Goal: Information Seeking & Learning: Find specific fact

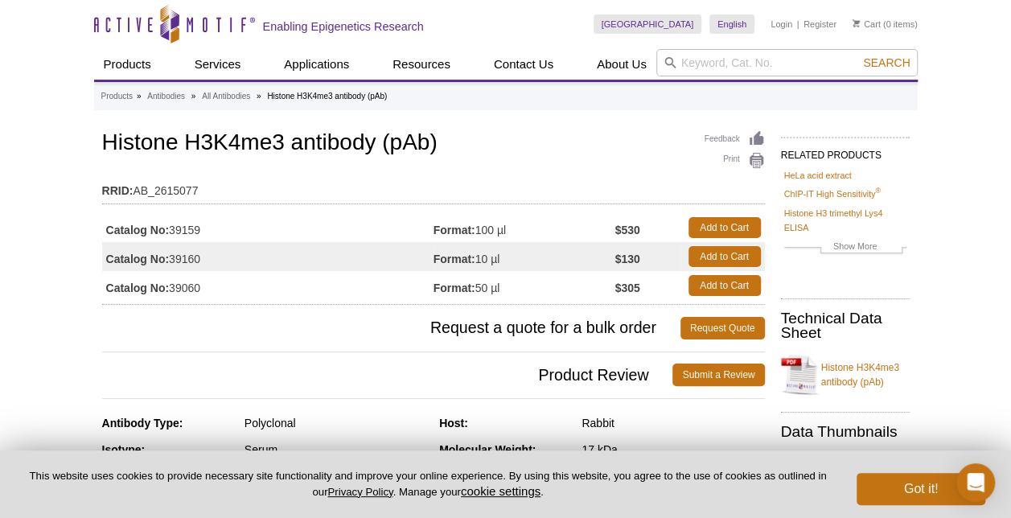
drag, startPoint x: 213, startPoint y: 251, endPoint x: 172, endPoint y: 232, distance: 45.3
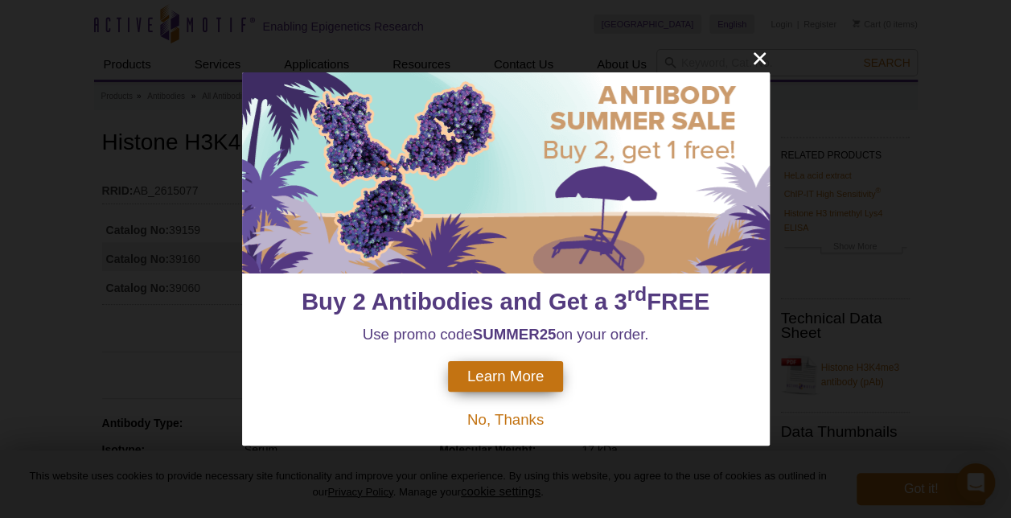
click at [29, 301] on div "Buy 2 Antibodies and Get a 3 rd FREE Use promo code SUMMER25 on your order. Lea…" at bounding box center [505, 259] width 1011 height 518
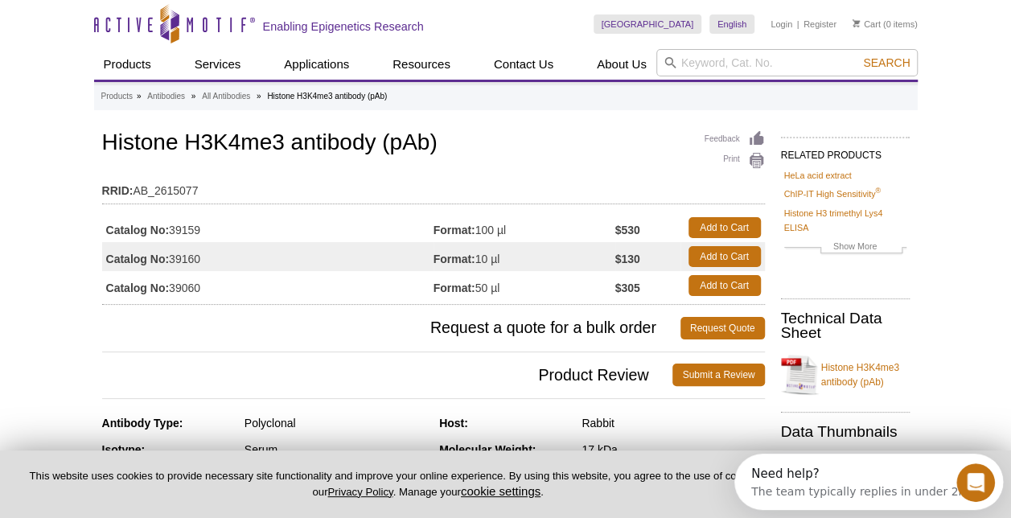
click at [479, 331] on span "Request a quote for a bulk order" at bounding box center [391, 328] width 578 height 23
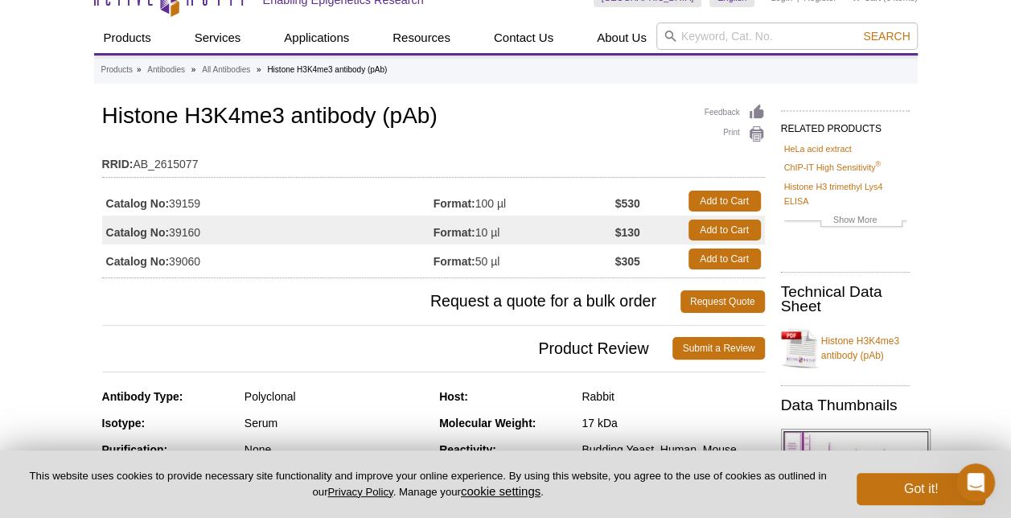
scroll to position [21, 0]
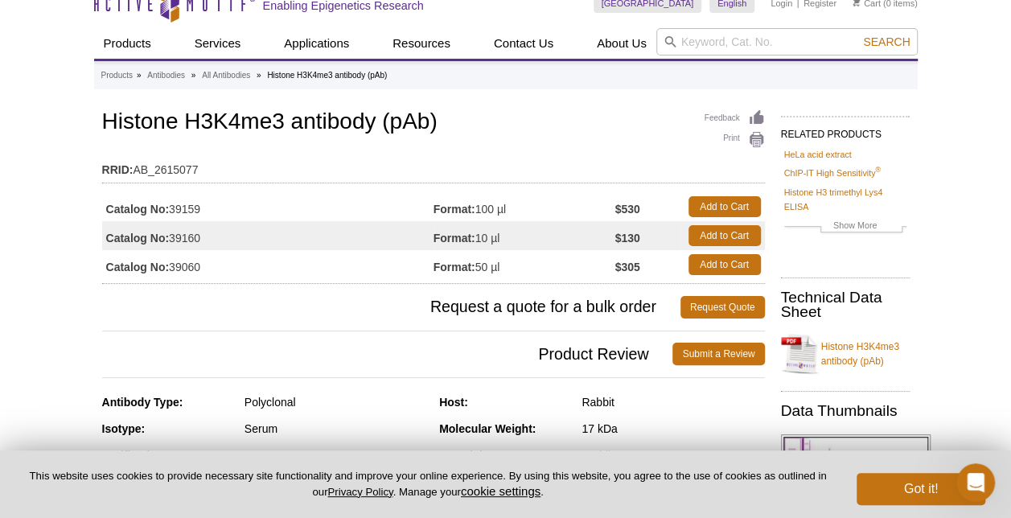
drag, startPoint x: 169, startPoint y: 208, endPoint x: 207, endPoint y: 208, distance: 37.8
click at [207, 208] on td "Catalog No: 39159" at bounding box center [267, 206] width 331 height 29
copy td "39159"
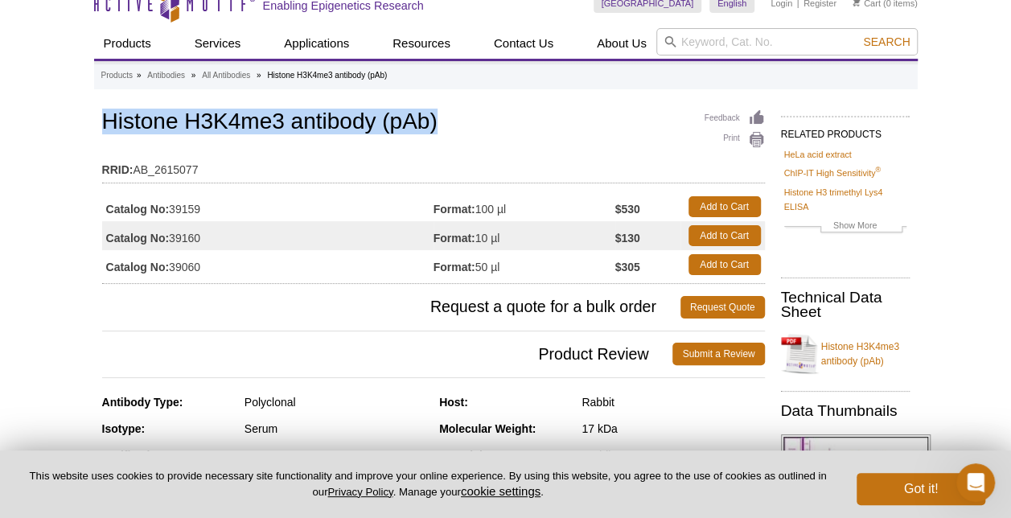
drag, startPoint x: 103, startPoint y: 117, endPoint x: 471, endPoint y: 121, distance: 368.4
click at [471, 121] on h1 "Histone H3K4me3 antibody (pAb)" at bounding box center [433, 122] width 663 height 27
copy h1 "Histone H3K4me3 antibody (pAb)"
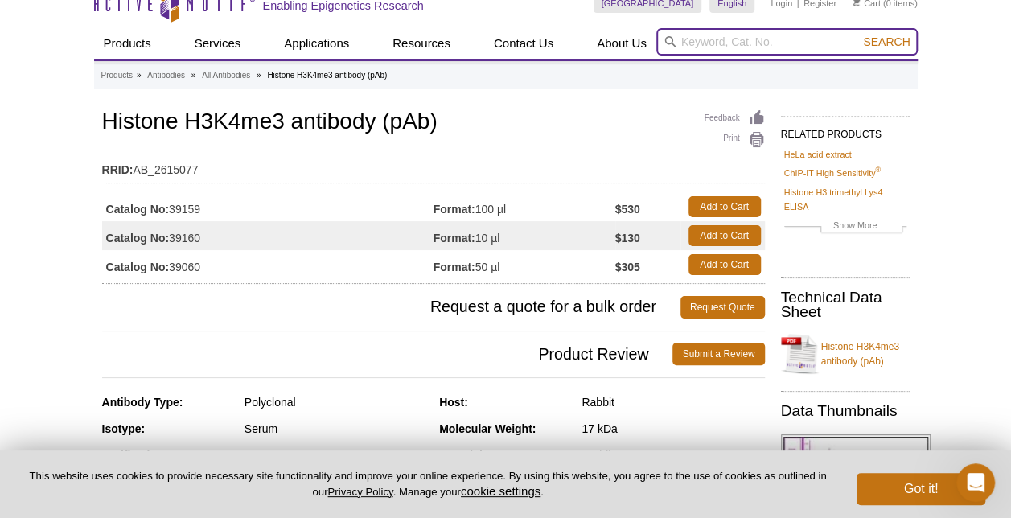
click at [724, 42] on input "search" at bounding box center [786, 41] width 261 height 27
type input "H3K27ac"
click at [858, 35] on button "Search" at bounding box center [886, 42] width 56 height 14
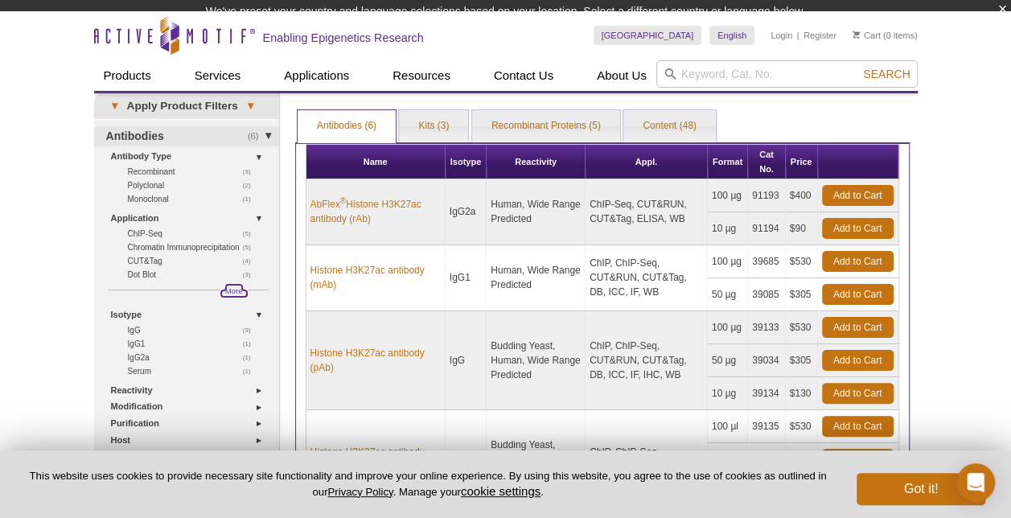
click at [242, 302] on ul "Antibody Type (3) Recombinant (2) Polyclonal (1) Monoclonal" at bounding box center [190, 333] width 178 height 370
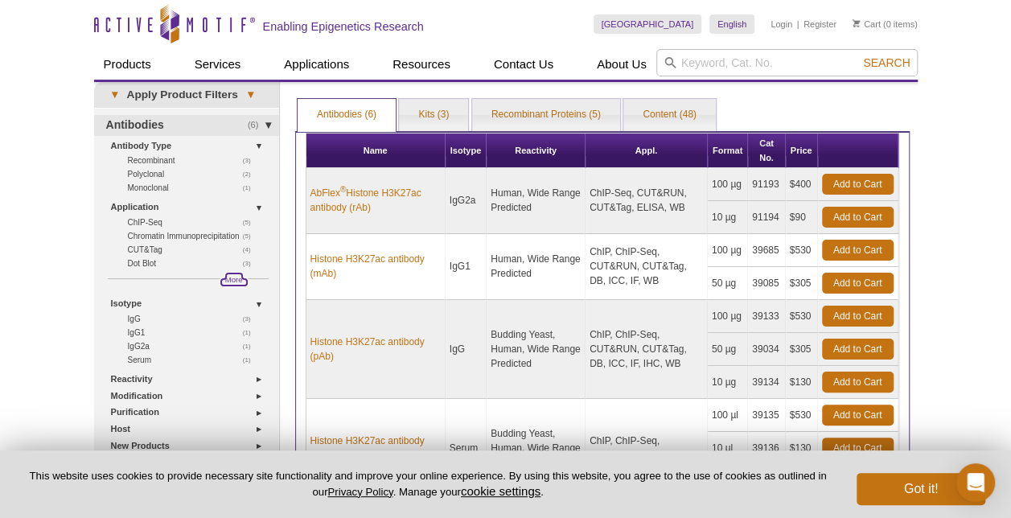
click at [233, 277] on span "More" at bounding box center [234, 280] width 18 height 14
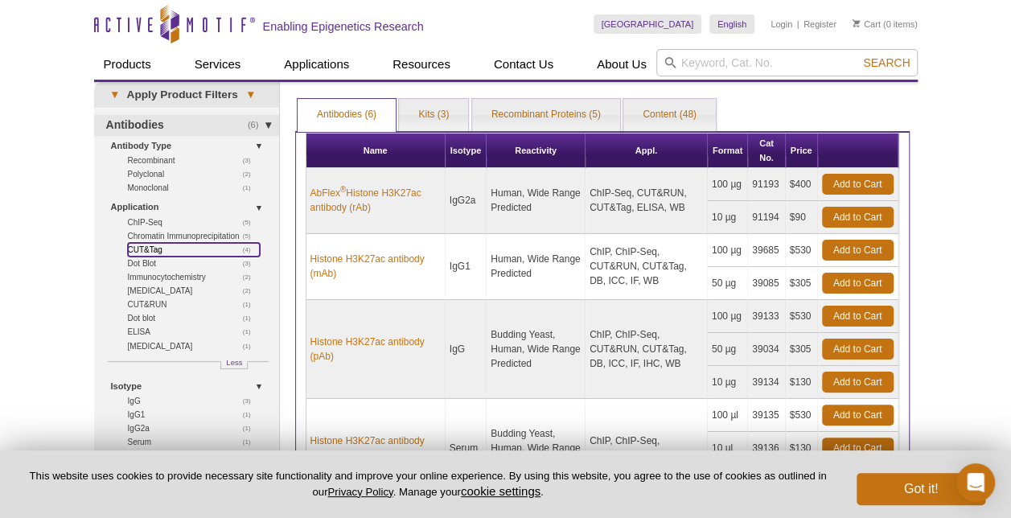
click at [147, 249] on link "(4) CUT&Tag" at bounding box center [194, 250] width 132 height 14
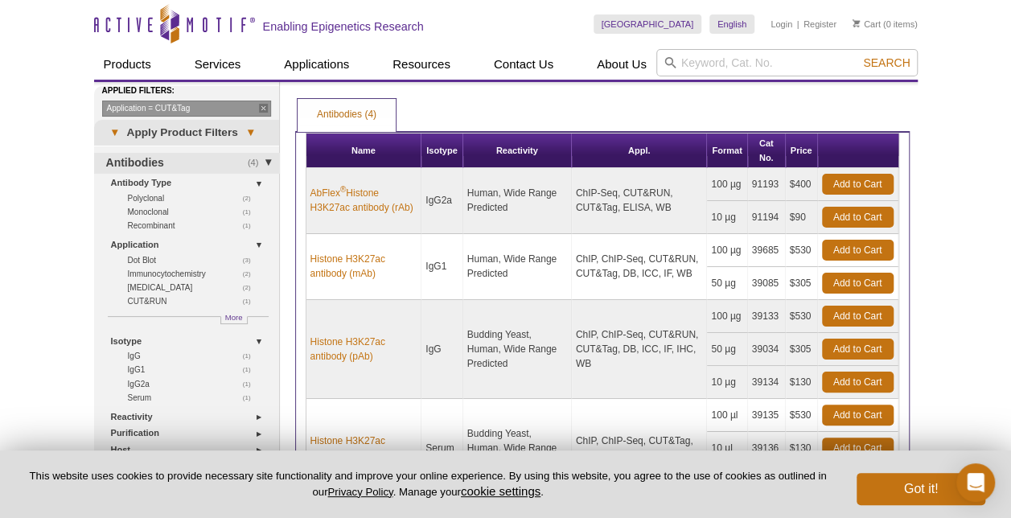
click at [643, 207] on td "ChIP-Seq, CUT&RUN, CUT&Tag, ELISA, WB" at bounding box center [640, 201] width 136 height 66
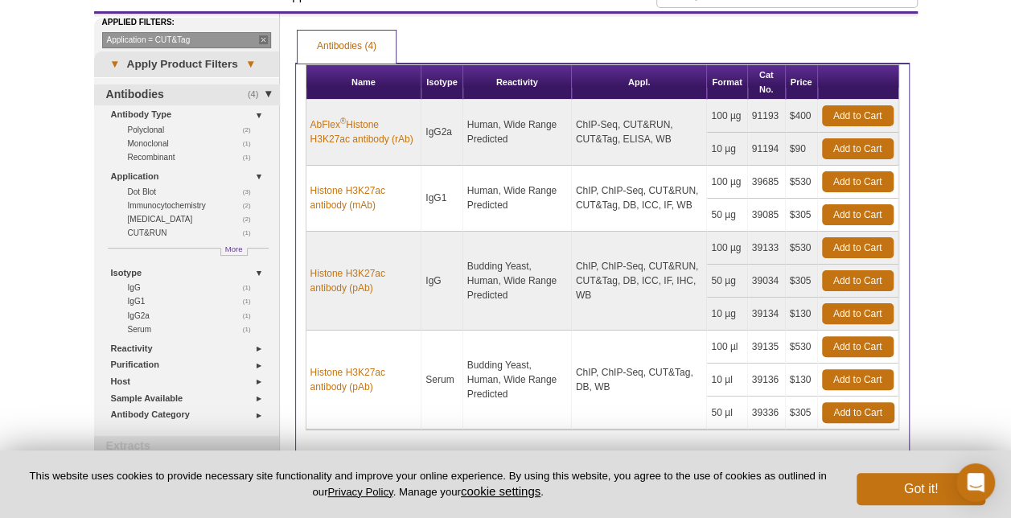
scroll to position [74, 0]
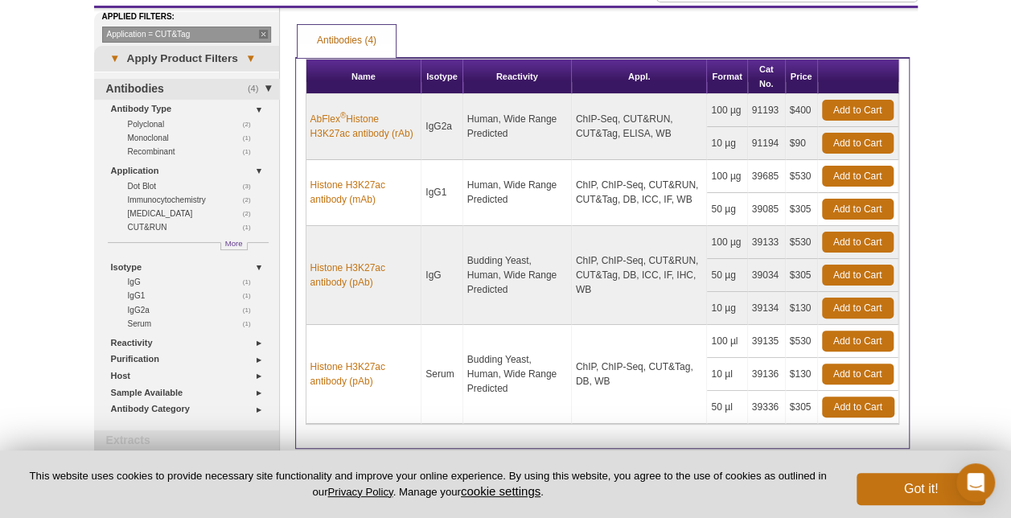
click at [671, 283] on td "ChIP, ChIP-Seq, CUT&RUN, CUT&Tag, DB, ICC, IF, IHC, WB" at bounding box center [640, 275] width 136 height 99
click at [360, 275] on link "Histone H3K27ac antibody (pAb)" at bounding box center [363, 275] width 107 height 29
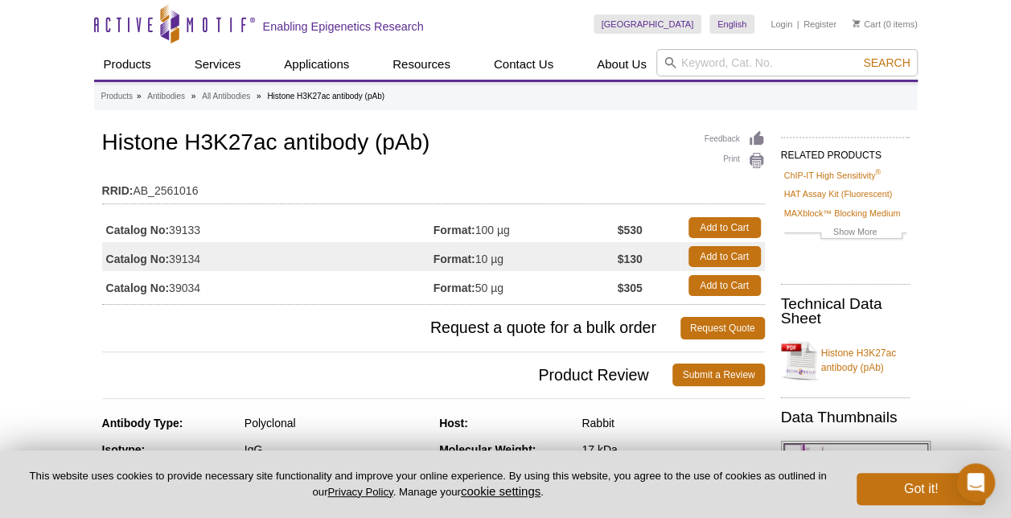
drag, startPoint x: 210, startPoint y: 231, endPoint x: 172, endPoint y: 231, distance: 37.8
click at [172, 231] on td "Catalog No: 39133" at bounding box center [267, 227] width 331 height 29
copy td "39133"
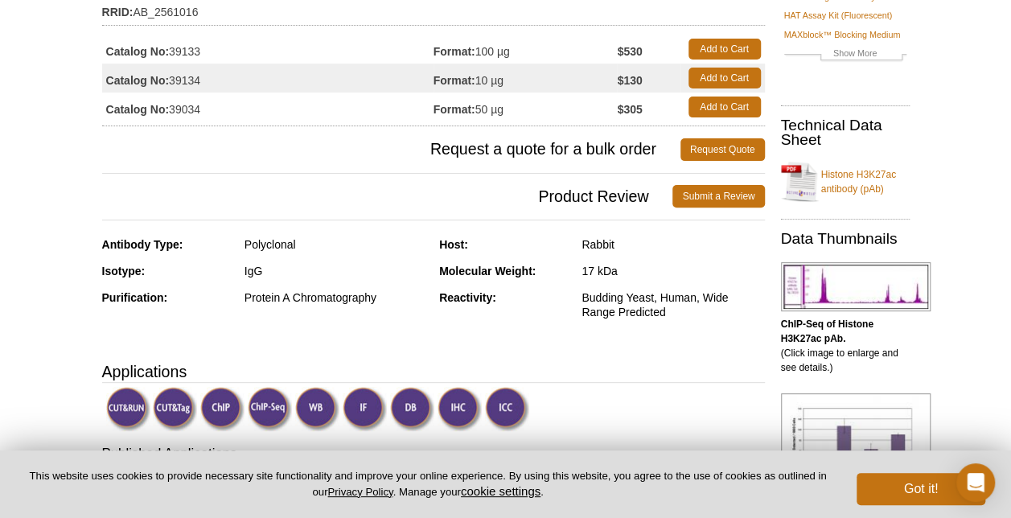
scroll to position [179, 0]
click at [126, 410] on img at bounding box center [128, 408] width 44 height 44
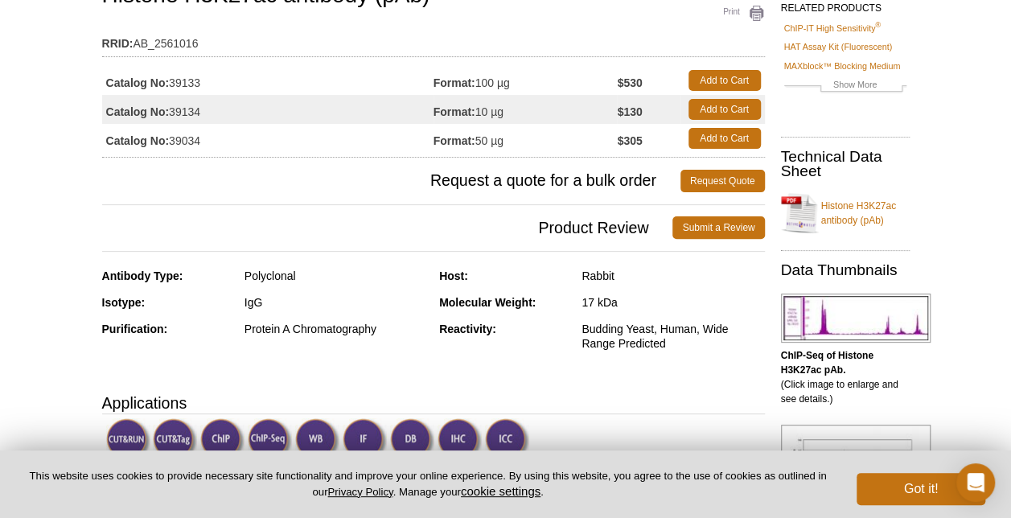
scroll to position [0, 0]
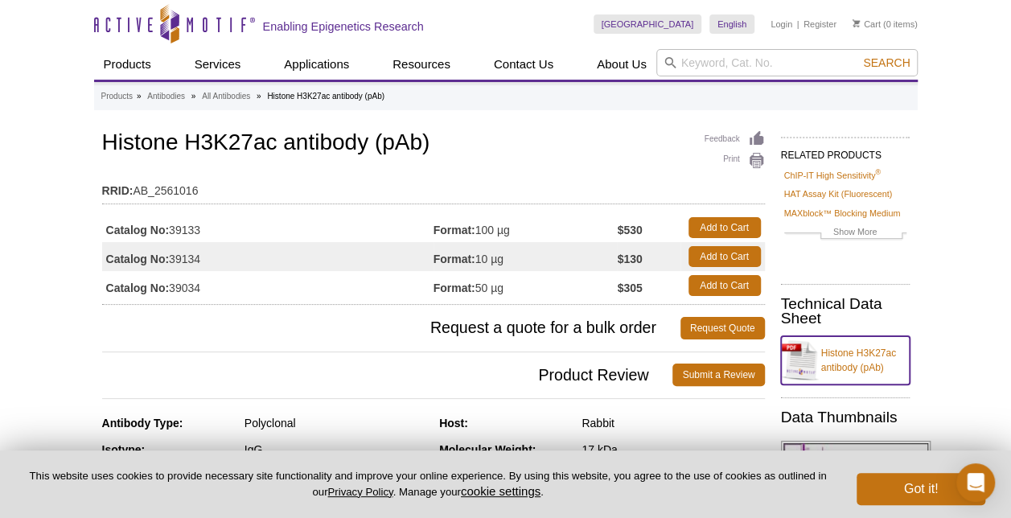
click at [819, 366] on link "Histone H3K27ac antibody (pAb)" at bounding box center [845, 360] width 129 height 48
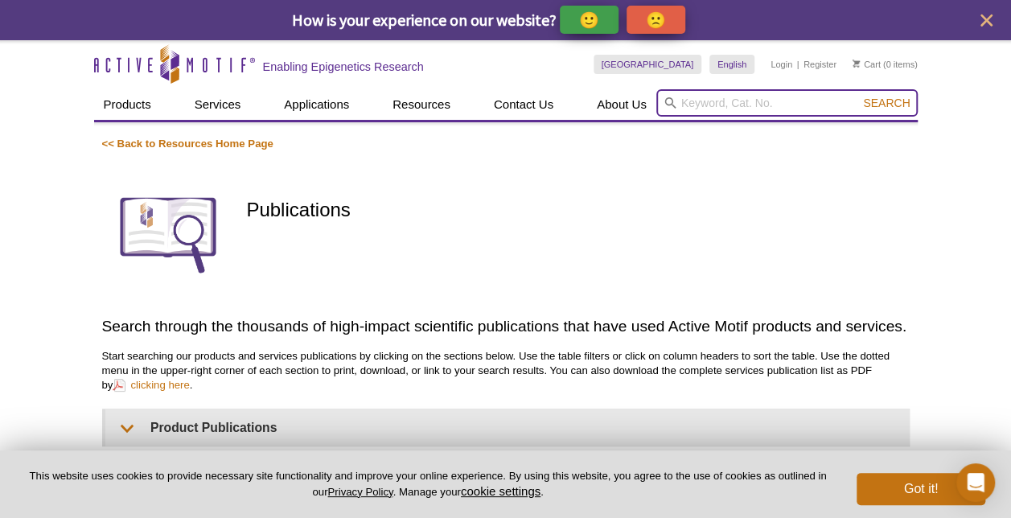
click at [786, 97] on input "search" at bounding box center [786, 102] width 261 height 27
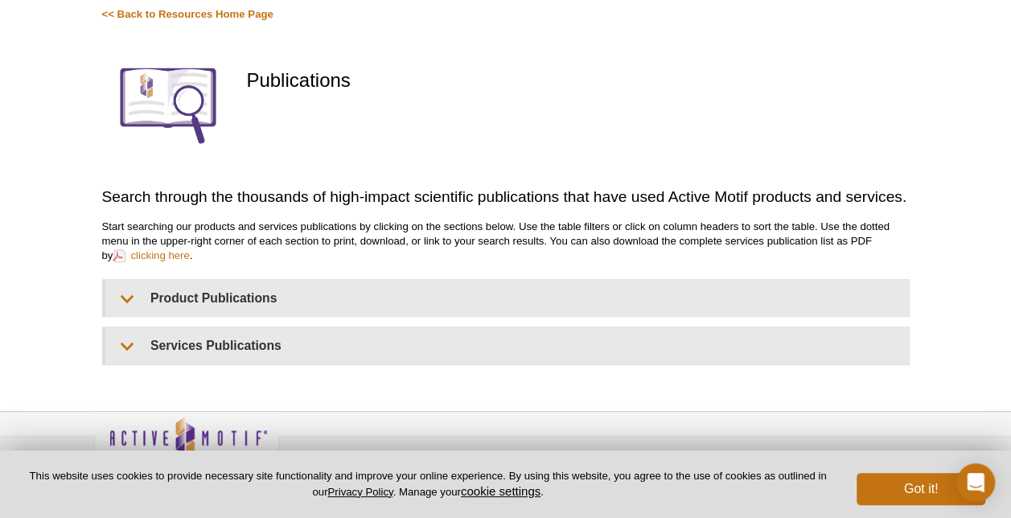
scroll to position [130, 0]
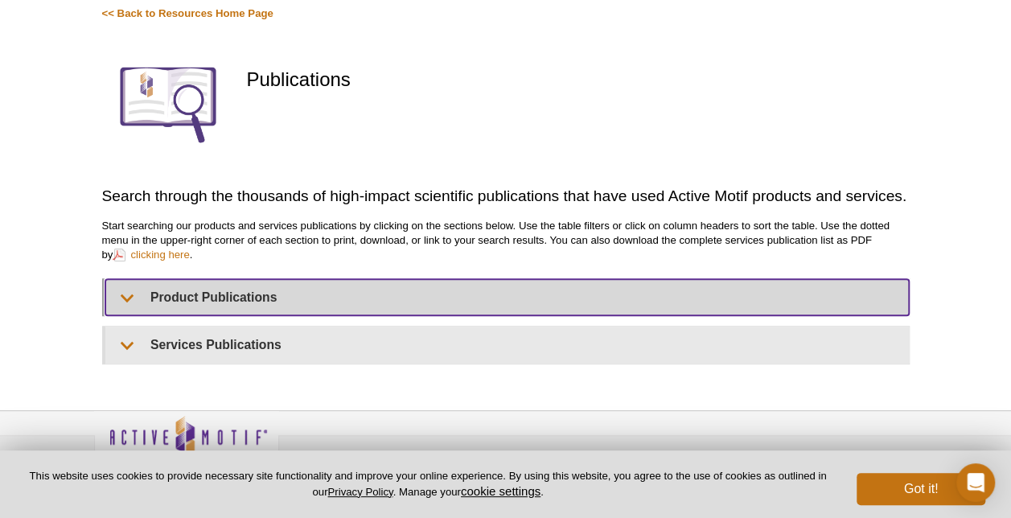
click at [307, 305] on summary "Product Publications" at bounding box center [506, 297] width 803 height 36
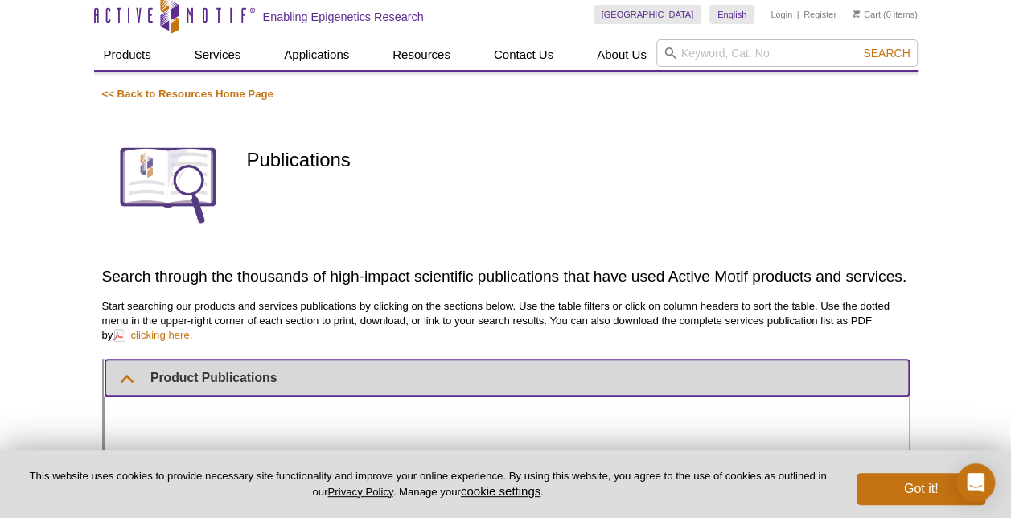
scroll to position [0, 0]
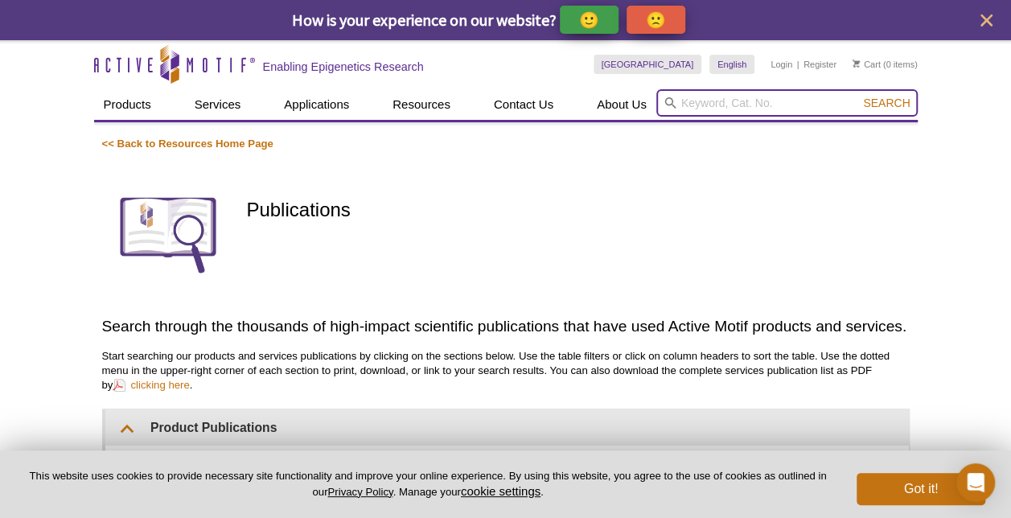
click at [760, 106] on input "search" at bounding box center [786, 102] width 261 height 27
paste input "39133"
click at [858, 96] on button "Search" at bounding box center [886, 103] width 56 height 14
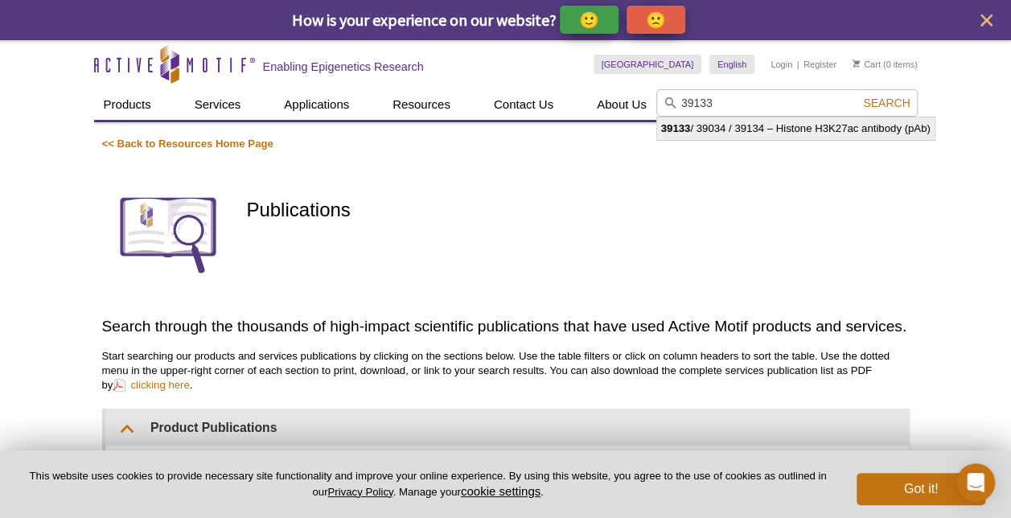
click at [893, 127] on li "39133 / 39034 / 39134 – Histone H3K27ac antibody (pAb)" at bounding box center [795, 128] width 277 height 23
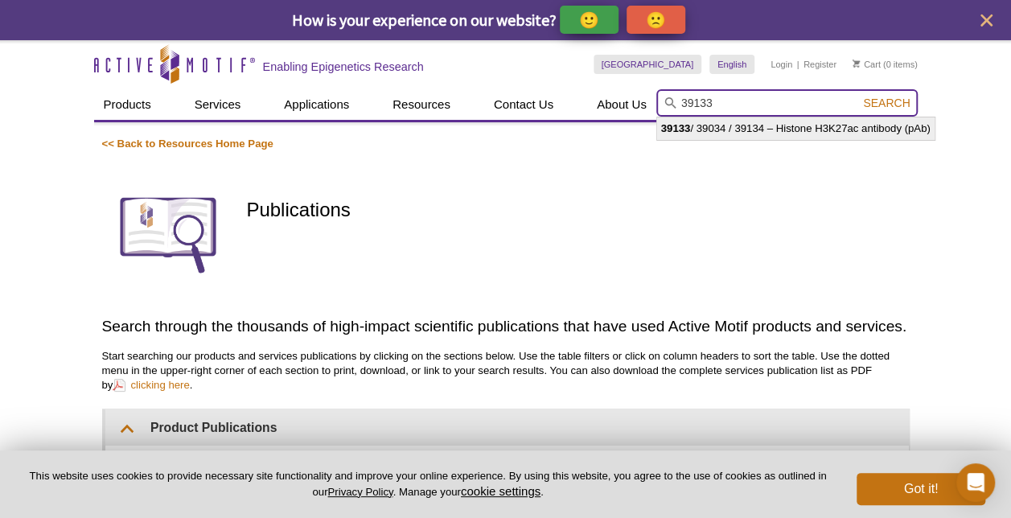
type input "39133 / 39034 / 39134 – Histone H3K27ac antibody (pAb)"
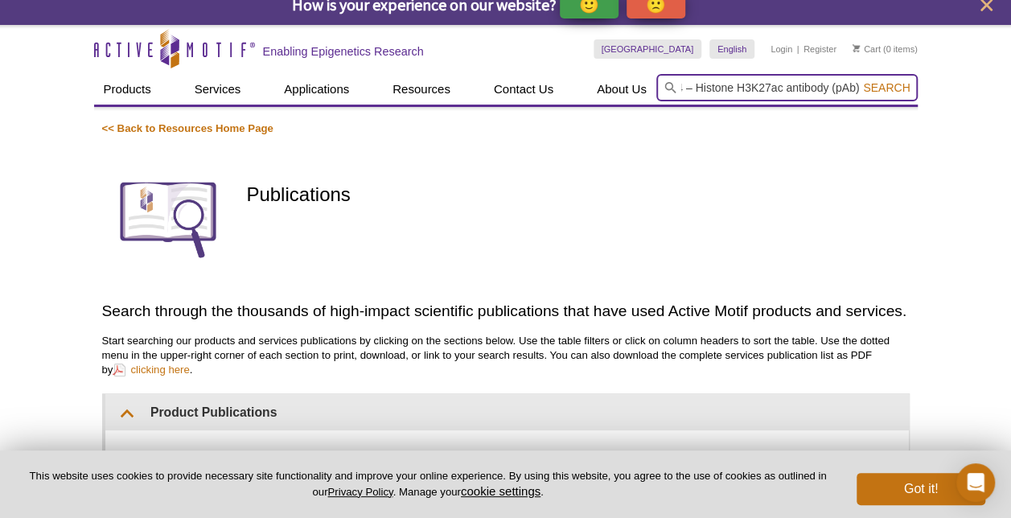
scroll to position [11, 0]
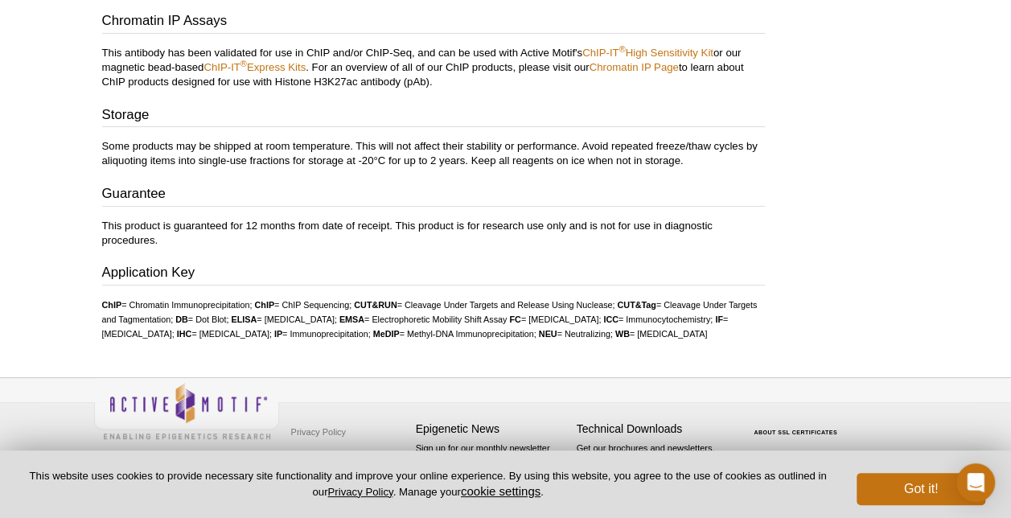
scroll to position [3049, 0]
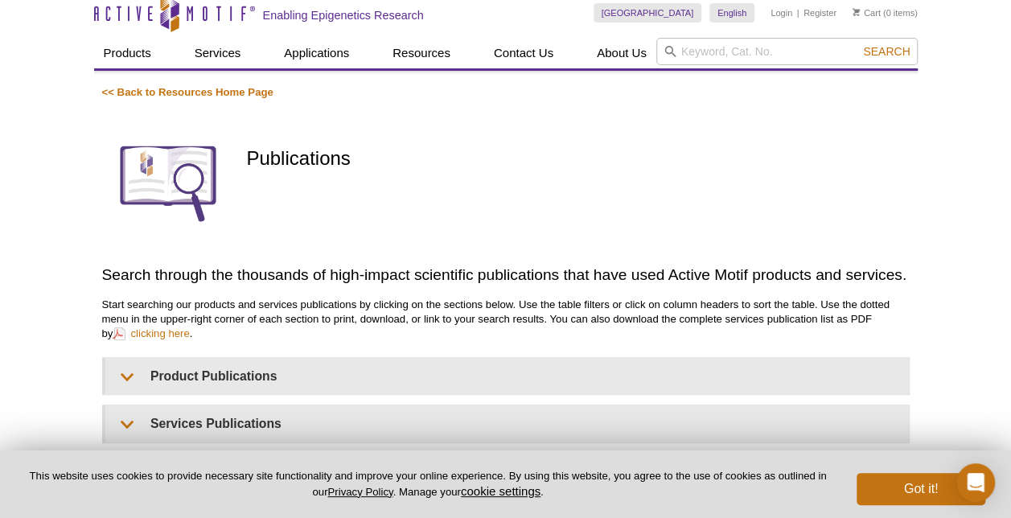
scroll to position [11, 0]
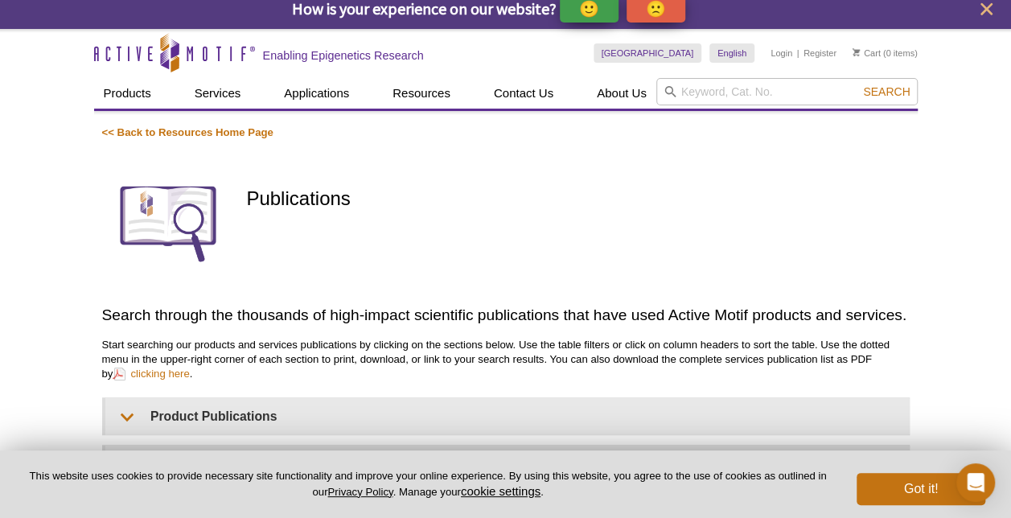
click at [183, 198] on img at bounding box center [168, 222] width 133 height 133
click at [196, 251] on img at bounding box center [168, 222] width 133 height 133
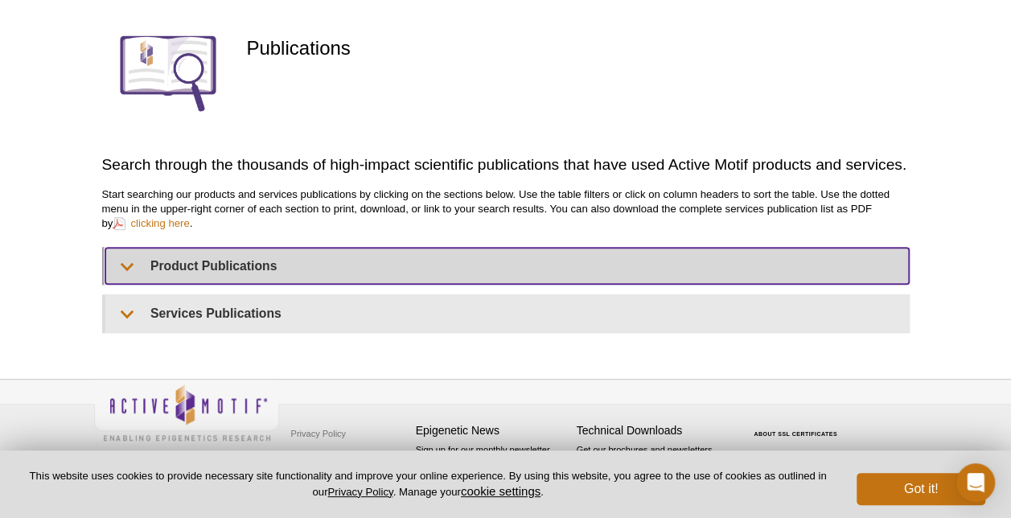
click at [172, 276] on summary "Product Publications" at bounding box center [506, 266] width 803 height 36
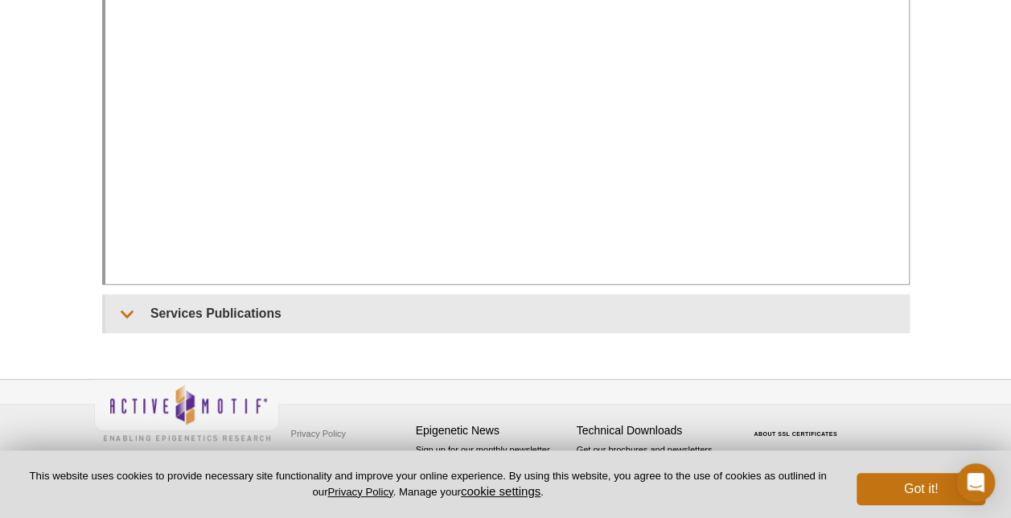
scroll to position [0, 0]
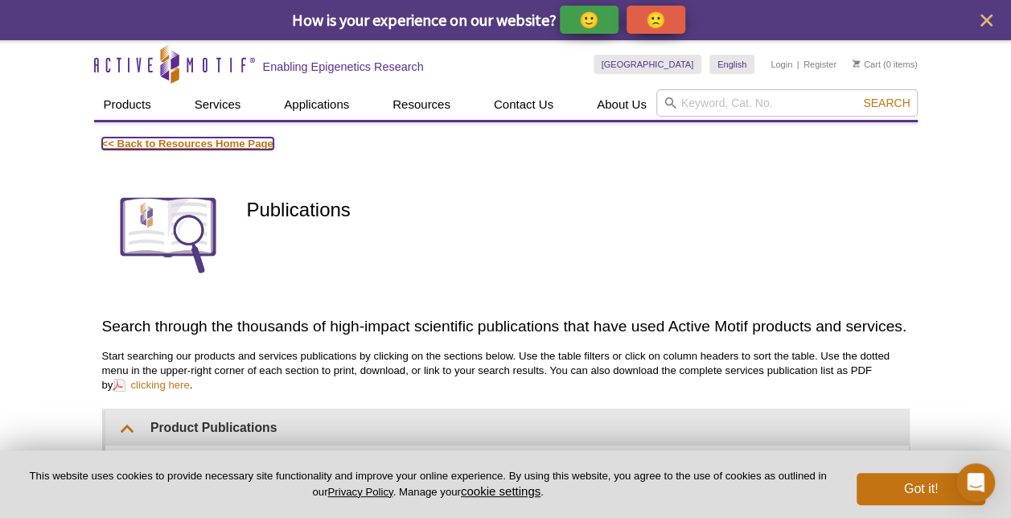
click at [227, 148] on link "<< Back to Resources Home Page" at bounding box center [187, 144] width 171 height 12
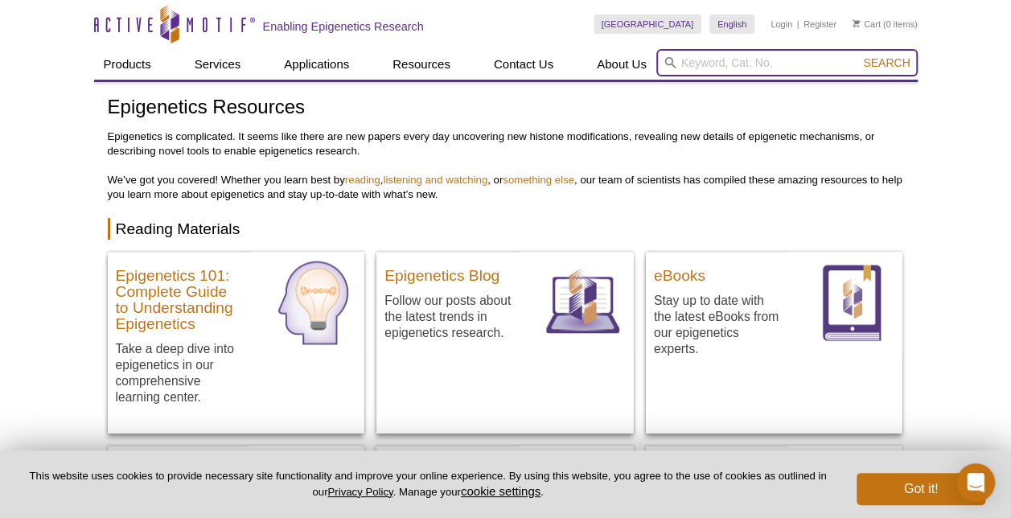
click at [754, 63] on input "search" at bounding box center [786, 62] width 261 height 27
paste input "39133"
click at [858, 55] on button "Search" at bounding box center [886, 62] width 56 height 14
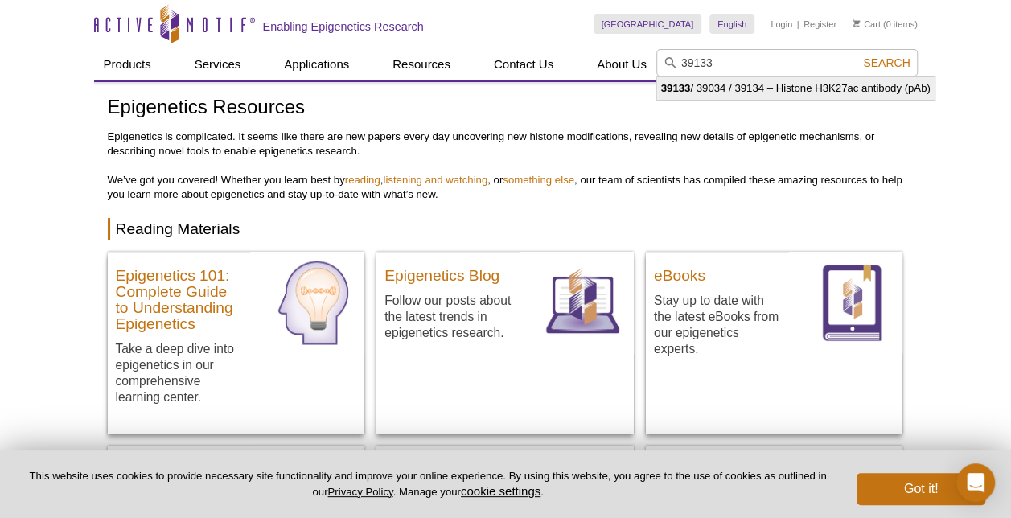
click at [814, 90] on li "39133 / 39034 / 39134 – Histone H3K27ac antibody (pAb)" at bounding box center [795, 88] width 277 height 23
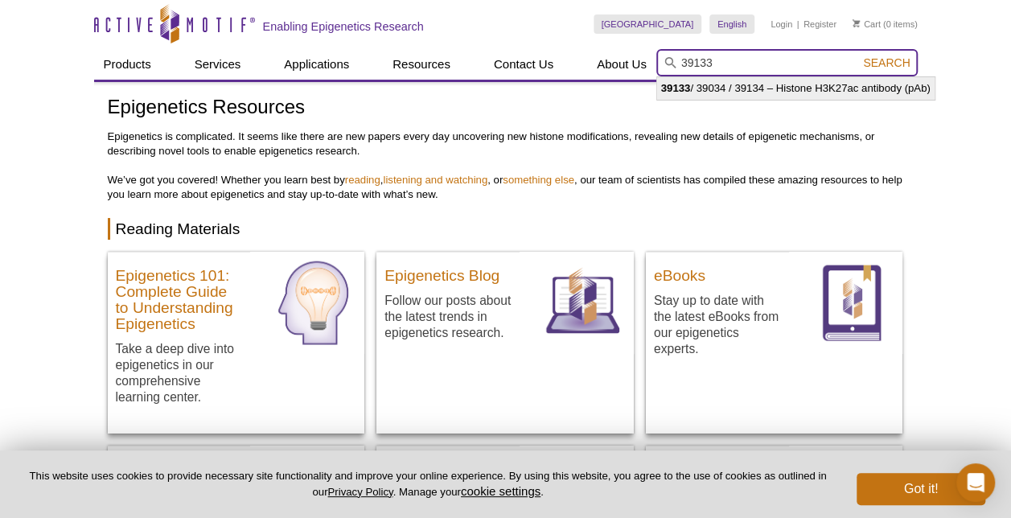
type input "39133 / 39034 / 39134 – Histone H3K27ac antibody (pAb)"
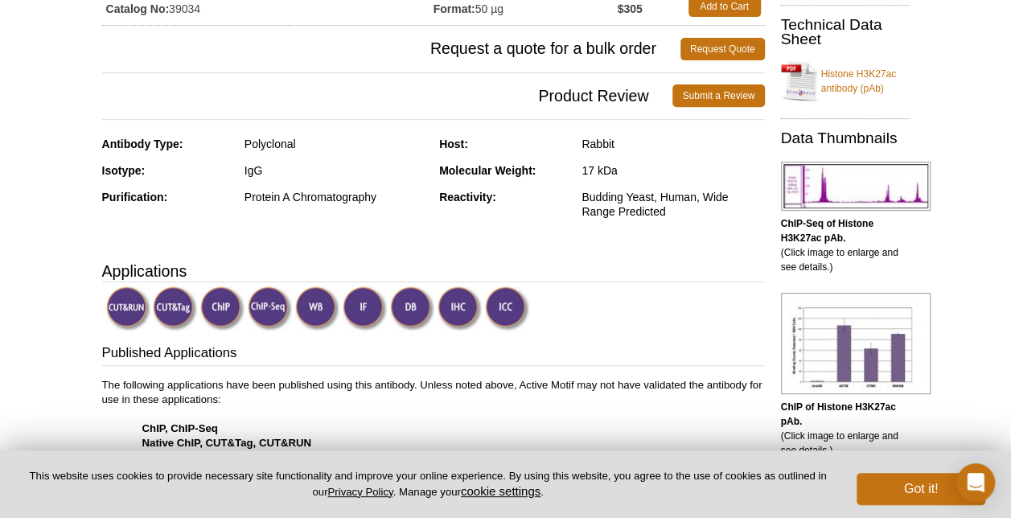
scroll to position [485, 0]
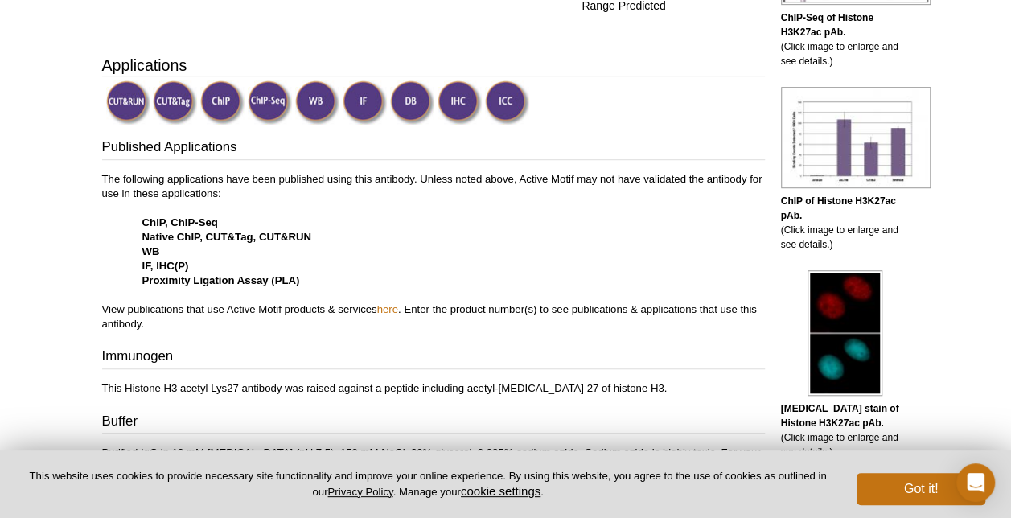
click at [124, 104] on img at bounding box center [128, 102] width 44 height 44
drag, startPoint x: 124, startPoint y: 104, endPoint x: 226, endPoint y: 352, distance: 268.7
click at [226, 352] on div "Feedback Print Histone H3K27ac antibody (pAb) RRID: AB_2561016 Catalog No: 3913…" at bounding box center [429, 475] width 671 height 1666
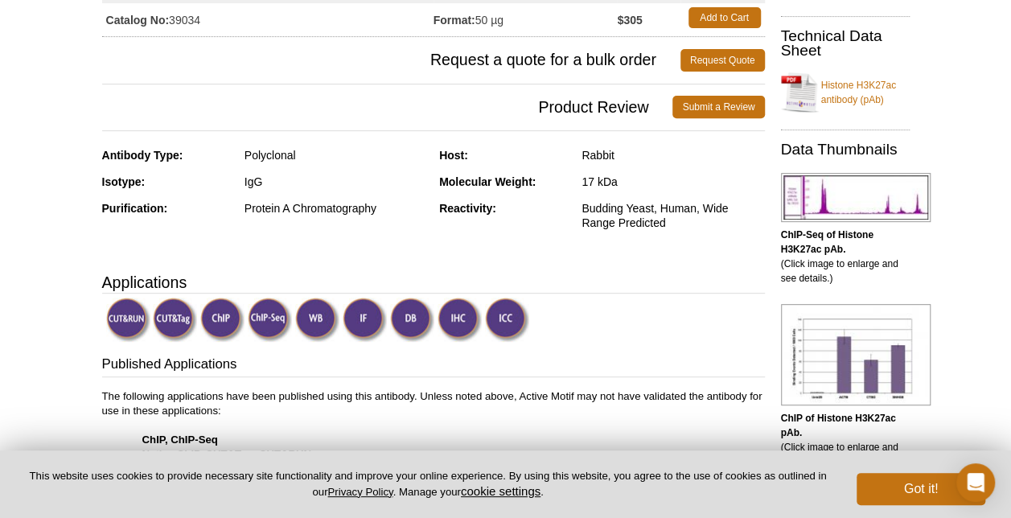
scroll to position [269, 0]
